Goal: Information Seeking & Learning: Find specific fact

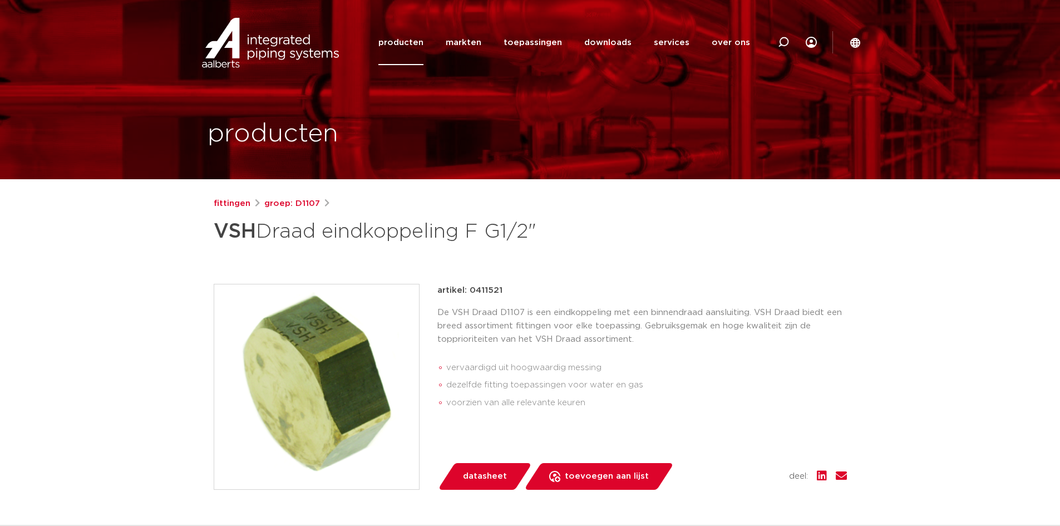
drag, startPoint x: 779, startPoint y: 45, endPoint x: 778, endPoint y: 53, distance: 8.5
click at [779, 46] on icon at bounding box center [783, 42] width 13 height 13
paste input "412346"
type input "412346"
click button "Zoeken" at bounding box center [0, 0] width 0 height 0
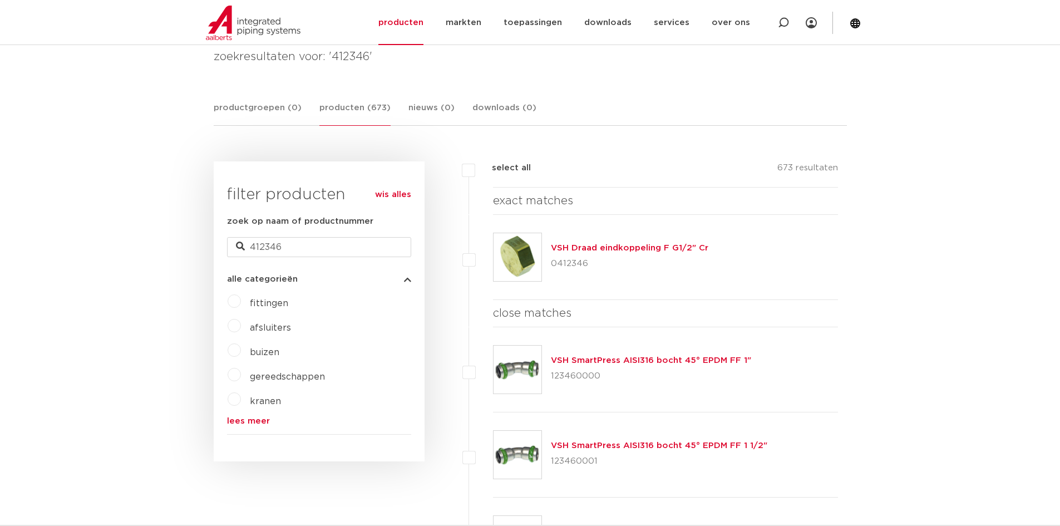
click at [647, 246] on link "VSH Draad eindkoppeling F G1/2" Cr" at bounding box center [629, 248] width 157 height 8
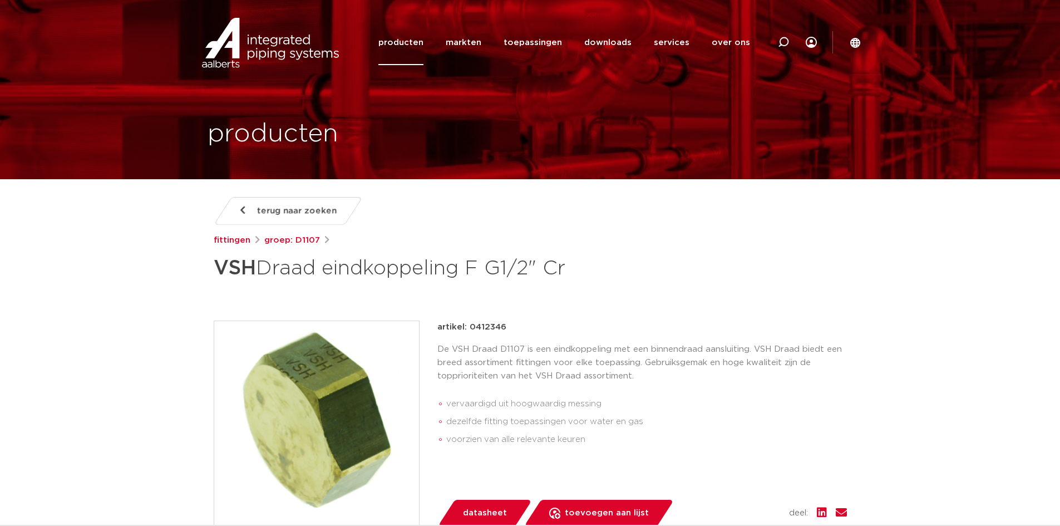
drag, startPoint x: 600, startPoint y: 273, endPoint x: 400, endPoint y: 270, distance: 199.8
click at [400, 270] on h1 "VSH Draad eindkoppeling F G1/2" Cr" at bounding box center [423, 267] width 418 height 33
click at [565, 310] on div "terug naar zoeken fittingen groep: D1107 VSH Draad eindkoppeling F G1/2" Cr" at bounding box center [530, 462] width 651 height 530
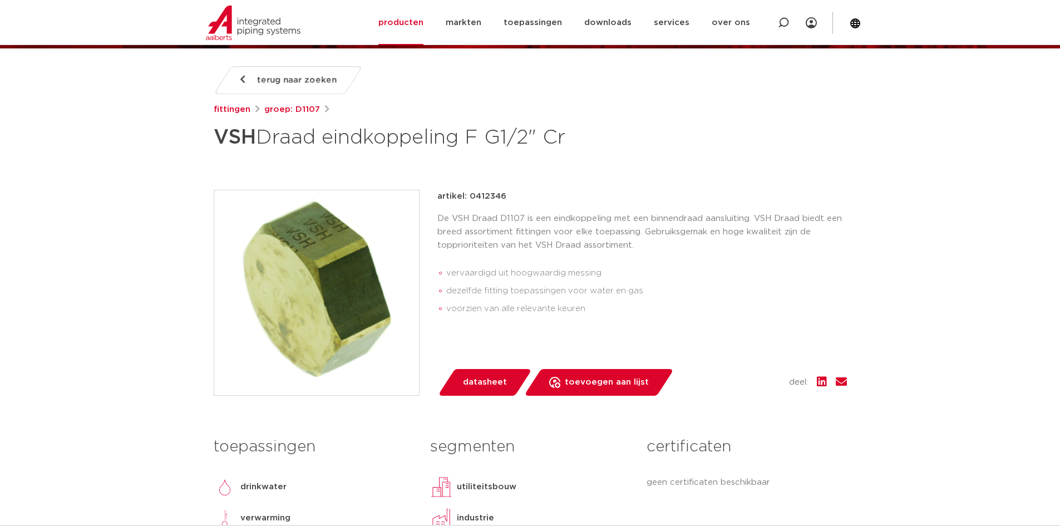
scroll to position [111, 0]
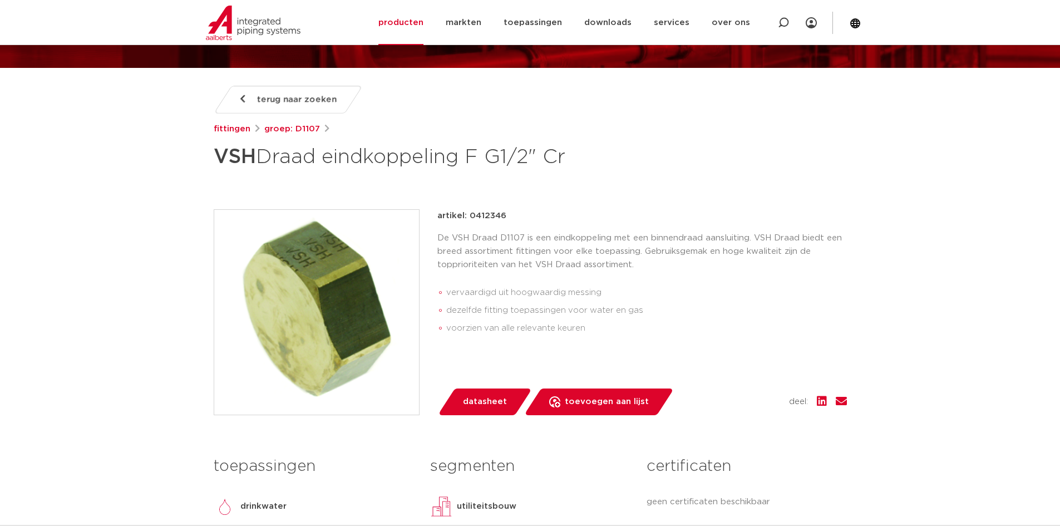
click at [579, 139] on div "terug naar zoeken fittingen groep: D1107 VSH Draad eindkoppeling F G1/2" Cr" at bounding box center [530, 130] width 633 height 88
drag, startPoint x: 470, startPoint y: 215, endPoint x: 505, endPoint y: 218, distance: 35.2
click at [505, 218] on div "artikel: 0412346" at bounding box center [642, 215] width 410 height 13
copy p "0412346"
